Goal: Task Accomplishment & Management: Manage account settings

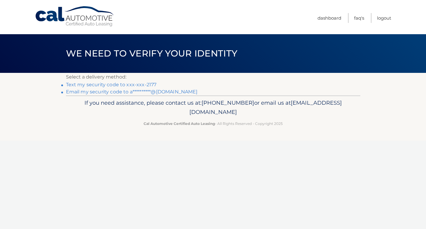
click at [101, 85] on link "Text my security code to xxx-xxx-2177" at bounding box center [111, 85] width 91 height 6
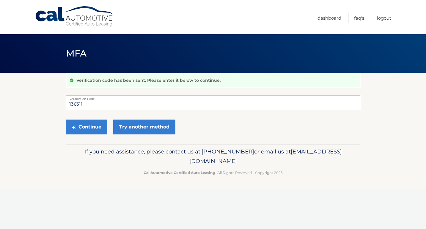
type input "136311"
click at [86, 127] on button "Continue" at bounding box center [86, 127] width 41 height 15
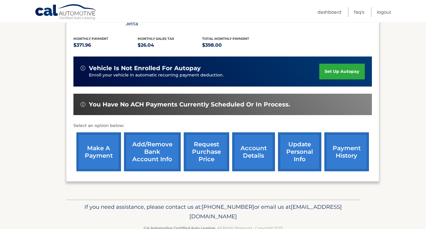
scroll to position [123, 0]
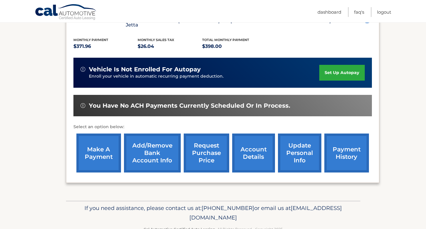
click at [348, 146] on link "payment history" at bounding box center [346, 153] width 45 height 39
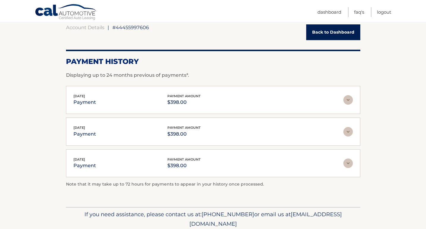
scroll to position [62, 0]
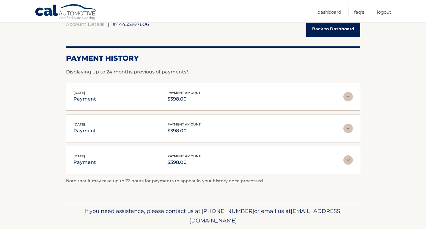
click at [349, 98] on img at bounding box center [348, 97] width 10 height 10
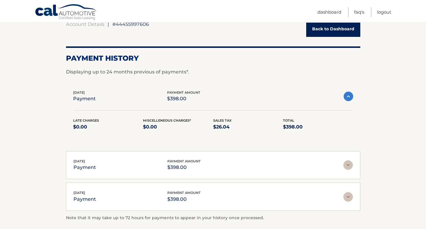
click at [349, 98] on img at bounding box center [349, 97] width 10 height 10
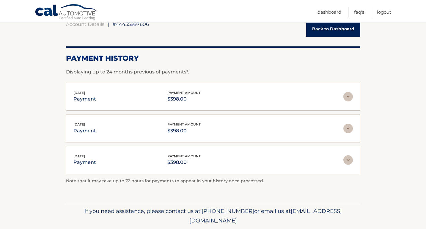
click at [329, 27] on link "Back to Dashboard" at bounding box center [333, 29] width 54 height 16
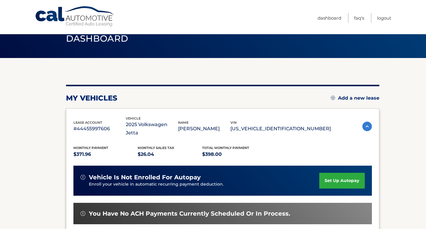
scroll to position [21, 0]
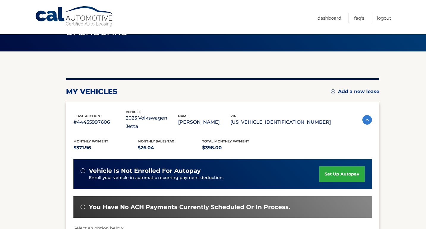
click at [366, 117] on img at bounding box center [368, 120] width 10 height 10
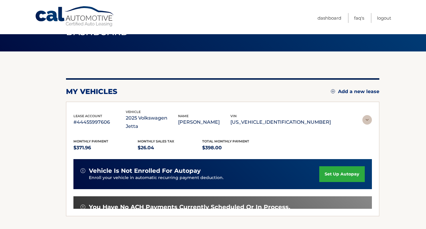
scroll to position [0, 0]
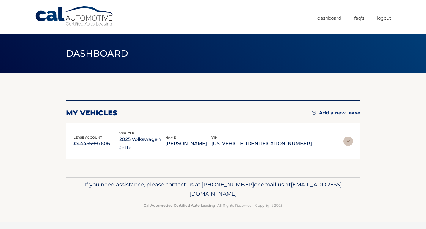
click at [351, 137] on img at bounding box center [348, 142] width 10 height 10
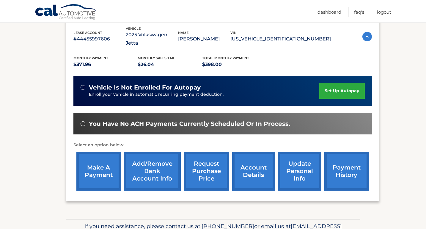
scroll to position [104, 0]
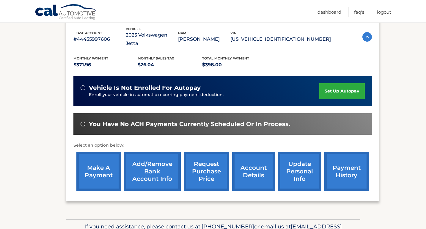
click at [263, 159] on link "account details" at bounding box center [253, 171] width 43 height 39
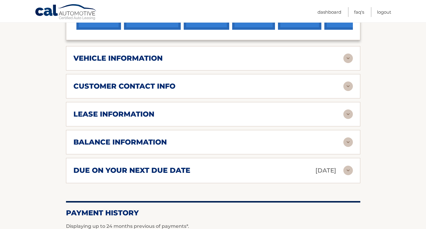
scroll to position [274, 0]
click at [346, 166] on img at bounding box center [348, 171] width 10 height 10
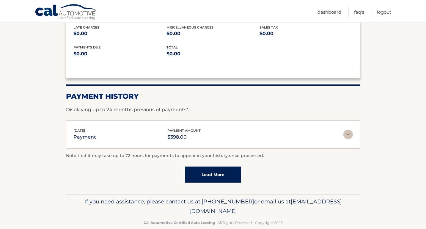
scroll to position [434, 0]
click at [349, 130] on img at bounding box center [348, 135] width 10 height 10
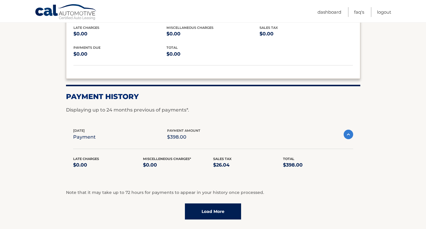
click at [349, 130] on img at bounding box center [349, 135] width 10 height 10
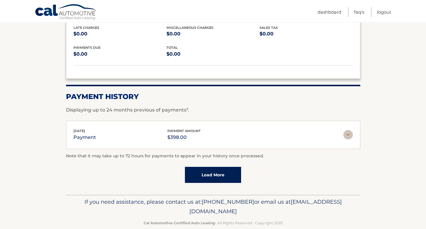
click at [212, 167] on link "Load More" at bounding box center [213, 175] width 56 height 16
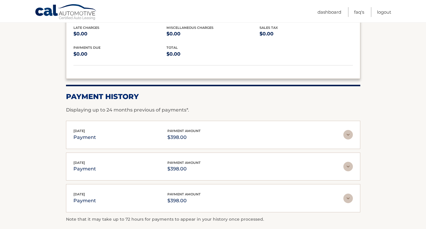
click at [348, 162] on img at bounding box center [348, 167] width 10 height 10
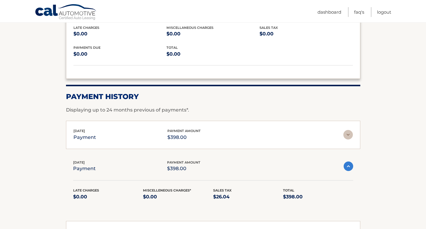
click at [348, 161] on img at bounding box center [349, 166] width 10 height 10
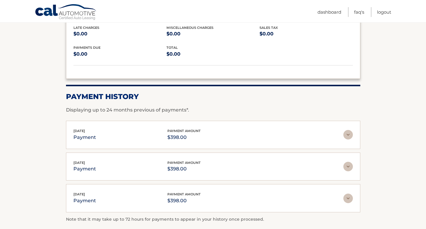
click at [351, 130] on img at bounding box center [348, 135] width 10 height 10
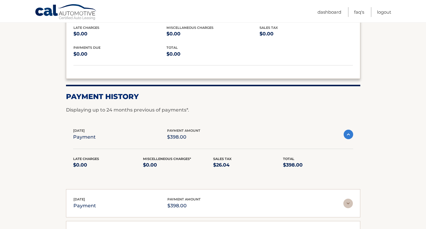
click at [348, 130] on img at bounding box center [349, 135] width 10 height 10
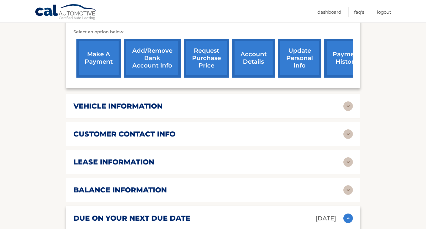
scroll to position [226, 0]
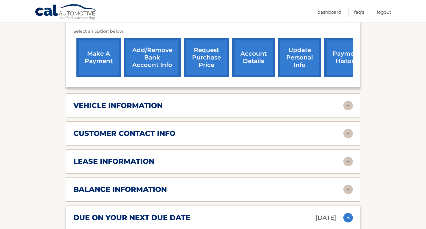
click at [95, 48] on link "make a payment" at bounding box center [98, 57] width 45 height 39
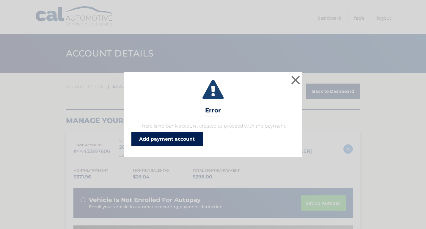
click at [172, 139] on link "Add payment account" at bounding box center [166, 139] width 71 height 14
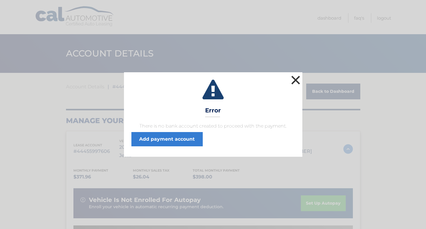
click at [296, 78] on button "×" at bounding box center [296, 80] width 12 height 12
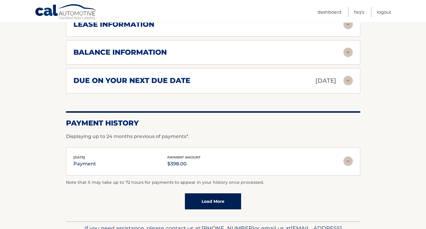
scroll to position [369, 0]
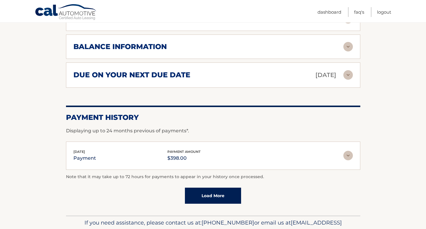
click at [221, 188] on link "Load More" at bounding box center [213, 196] width 56 height 16
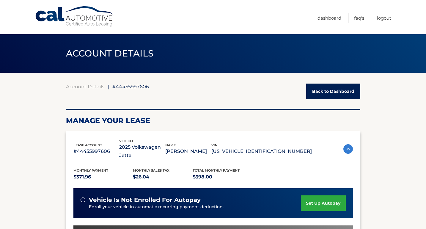
scroll to position [0, 0]
click at [385, 17] on link "Logout" at bounding box center [384, 18] width 14 height 10
